Goal: Information Seeking & Learning: Learn about a topic

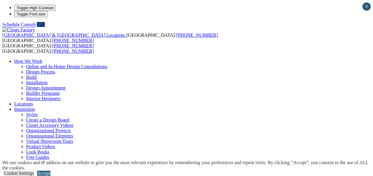
click at [50, 171] on link "Accept" at bounding box center [43, 173] width 13 height 5
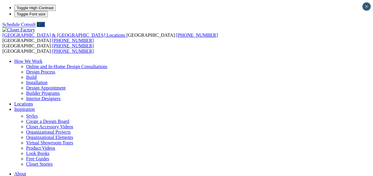
click at [35, 107] on link "Inspiration" at bounding box center [24, 109] width 20 height 5
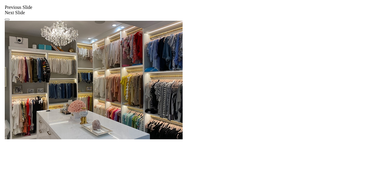
scroll to position [585, 0]
